Goal: Task Accomplishment & Management: Use online tool/utility

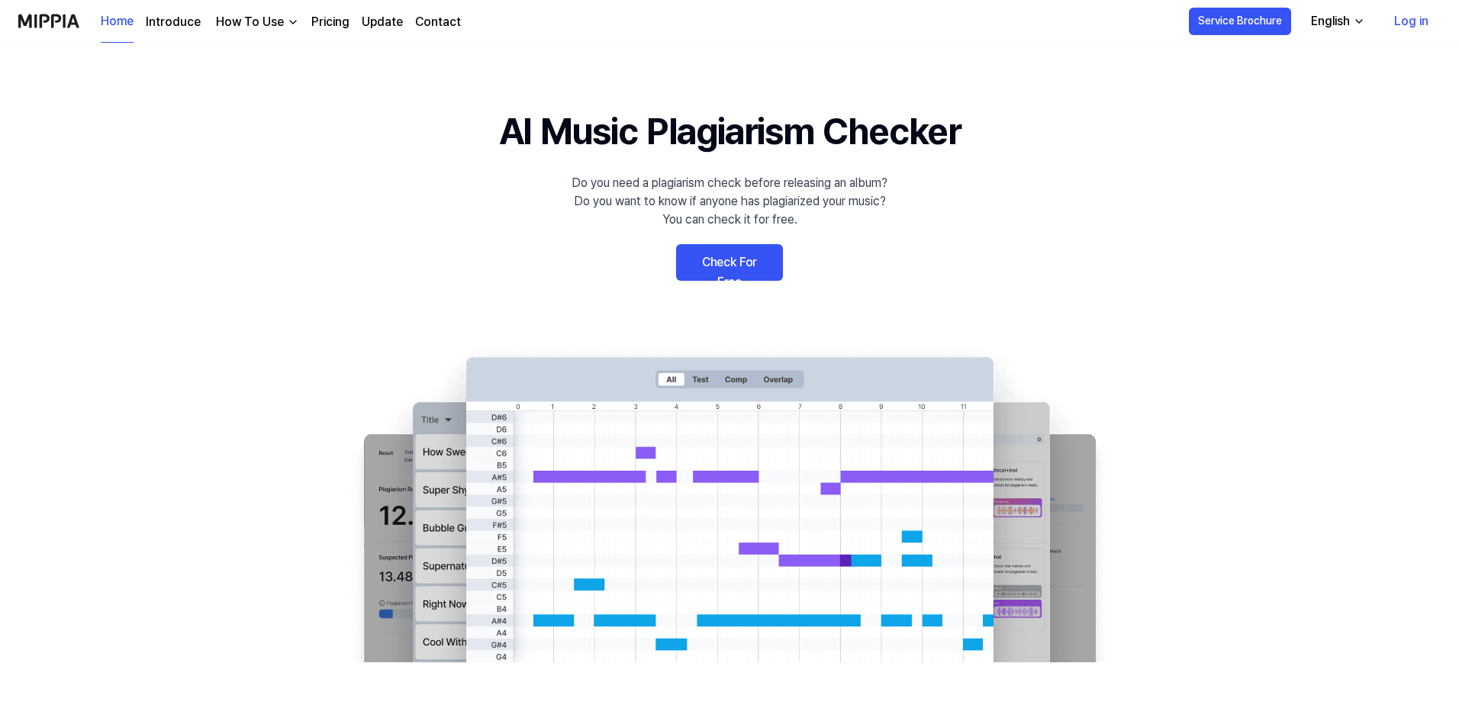
click at [760, 268] on link "Check For Free" at bounding box center [729, 262] width 107 height 37
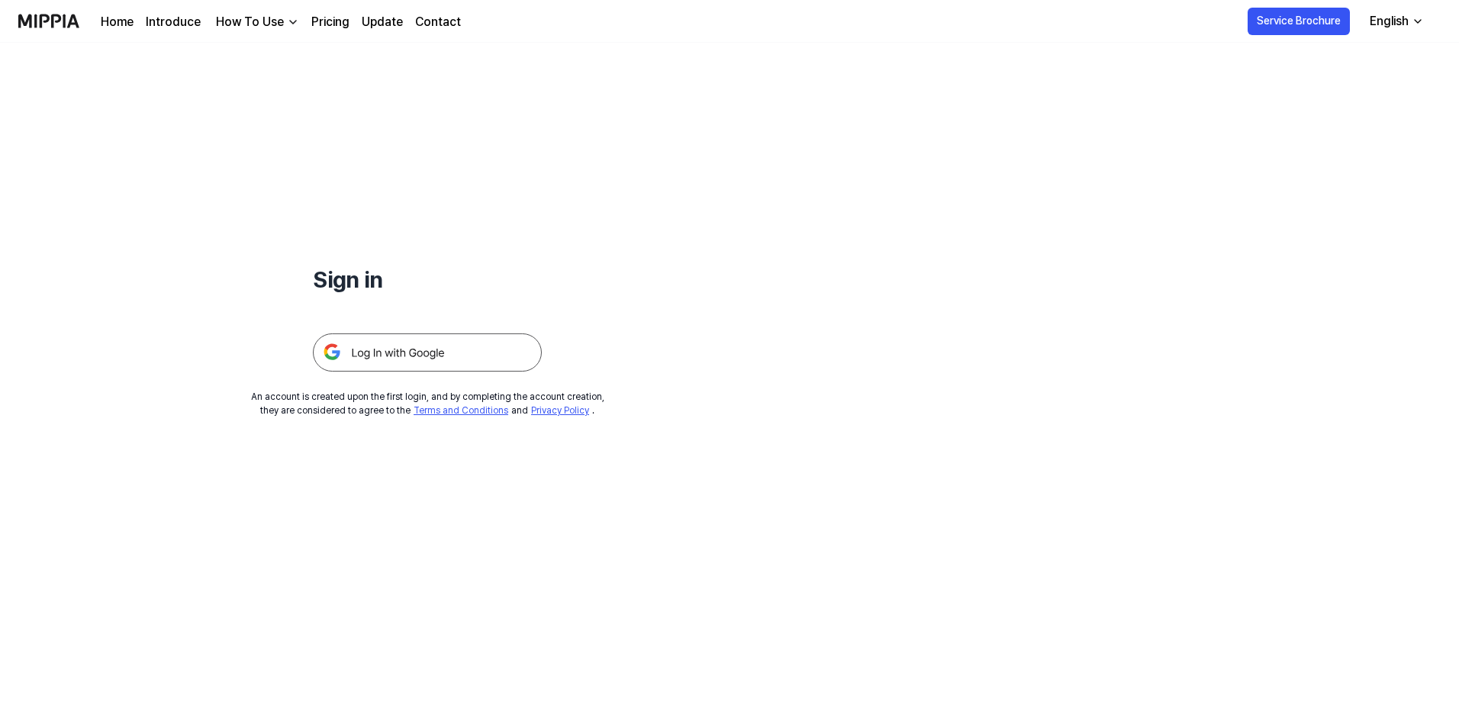
click at [463, 351] on img at bounding box center [427, 352] width 229 height 38
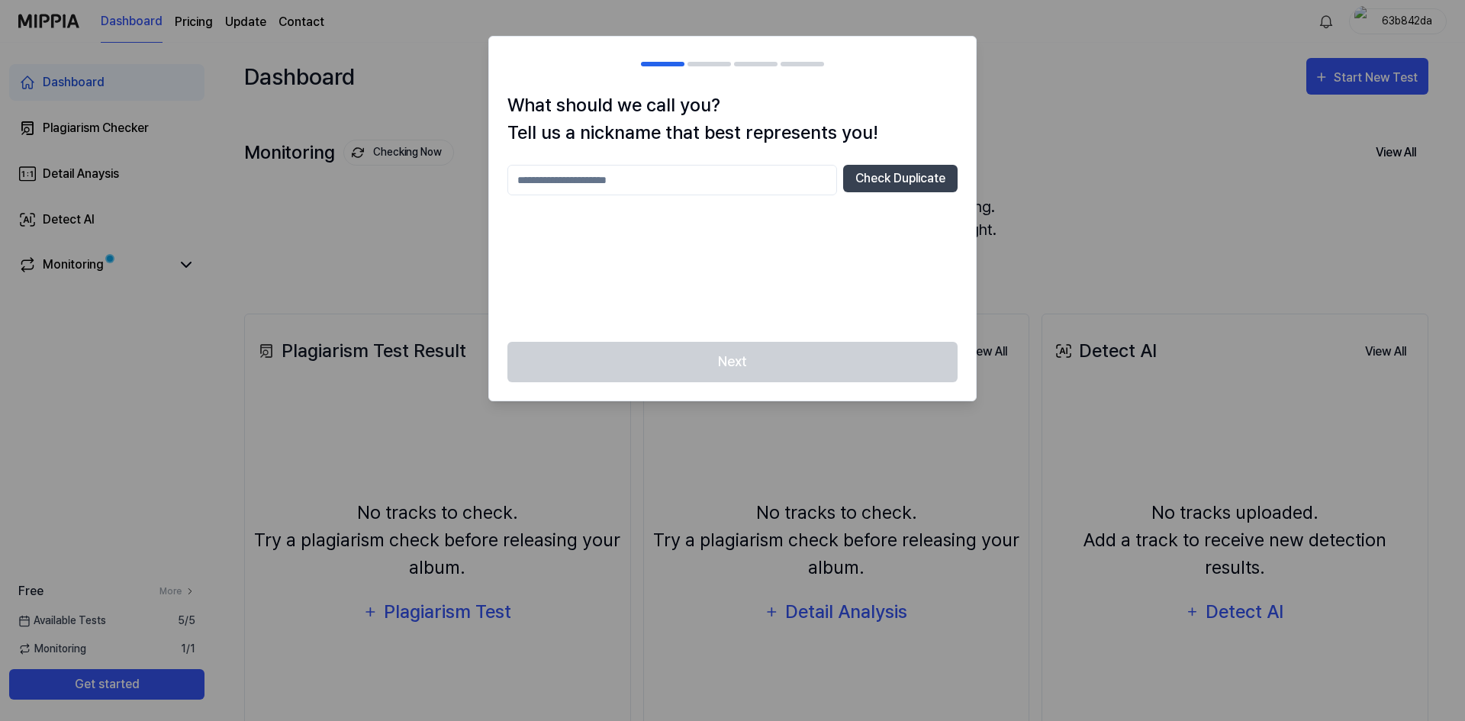
click at [680, 170] on input "text" at bounding box center [672, 180] width 330 height 31
type input "******"
